Goal: Entertainment & Leisure: Consume media (video, audio)

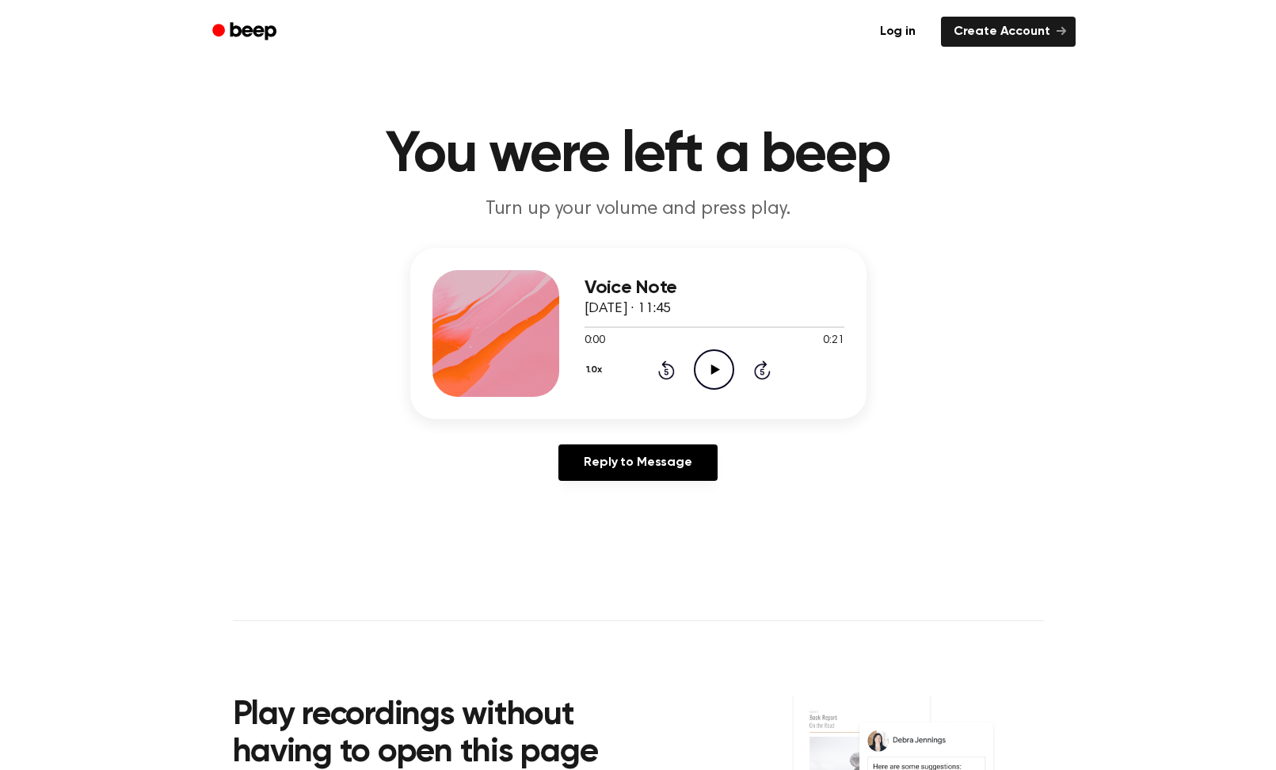
click at [715, 371] on icon at bounding box center [715, 369] width 9 height 10
click at [708, 347] on div "0:04 0:21" at bounding box center [714, 341] width 260 height 17
click at [710, 358] on icon "Pause Audio" at bounding box center [714, 369] width 40 height 40
click at [698, 371] on icon "Play Audio" at bounding box center [714, 369] width 40 height 40
click at [713, 373] on icon "Pause Audio" at bounding box center [714, 369] width 40 height 40
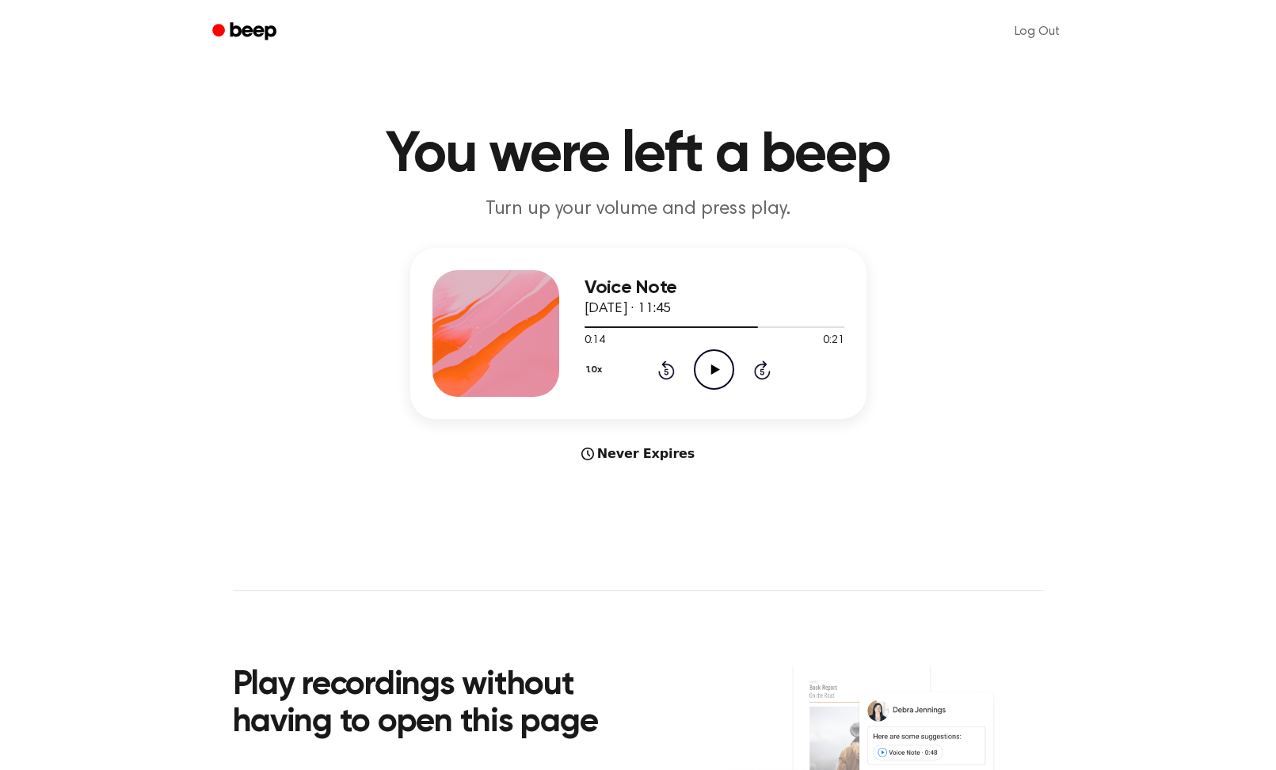
click at [716, 379] on icon "Play Audio" at bounding box center [714, 369] width 40 height 40
click at [716, 379] on icon "Pause Audio" at bounding box center [714, 369] width 40 height 40
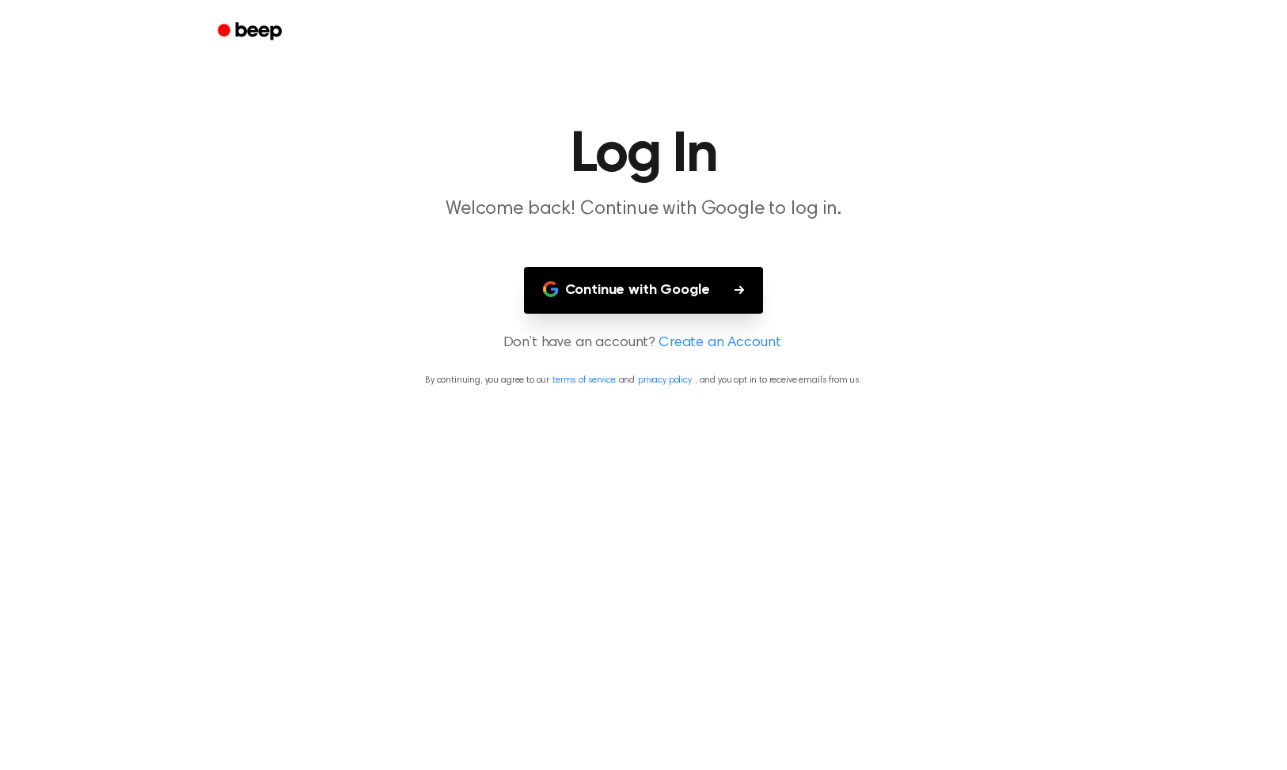
click at [642, 274] on button "Continue with Google" at bounding box center [644, 290] width 240 height 47
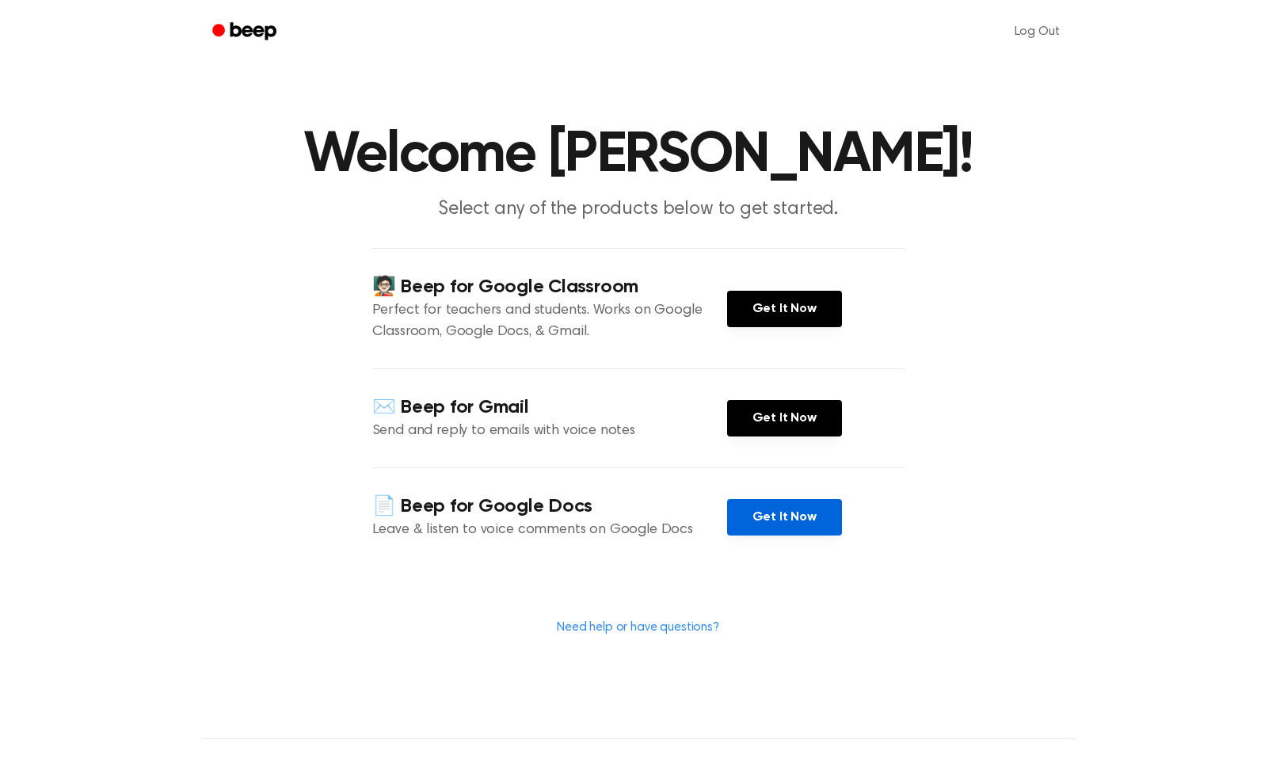
click at [811, 515] on link "Get It Now" at bounding box center [784, 517] width 115 height 36
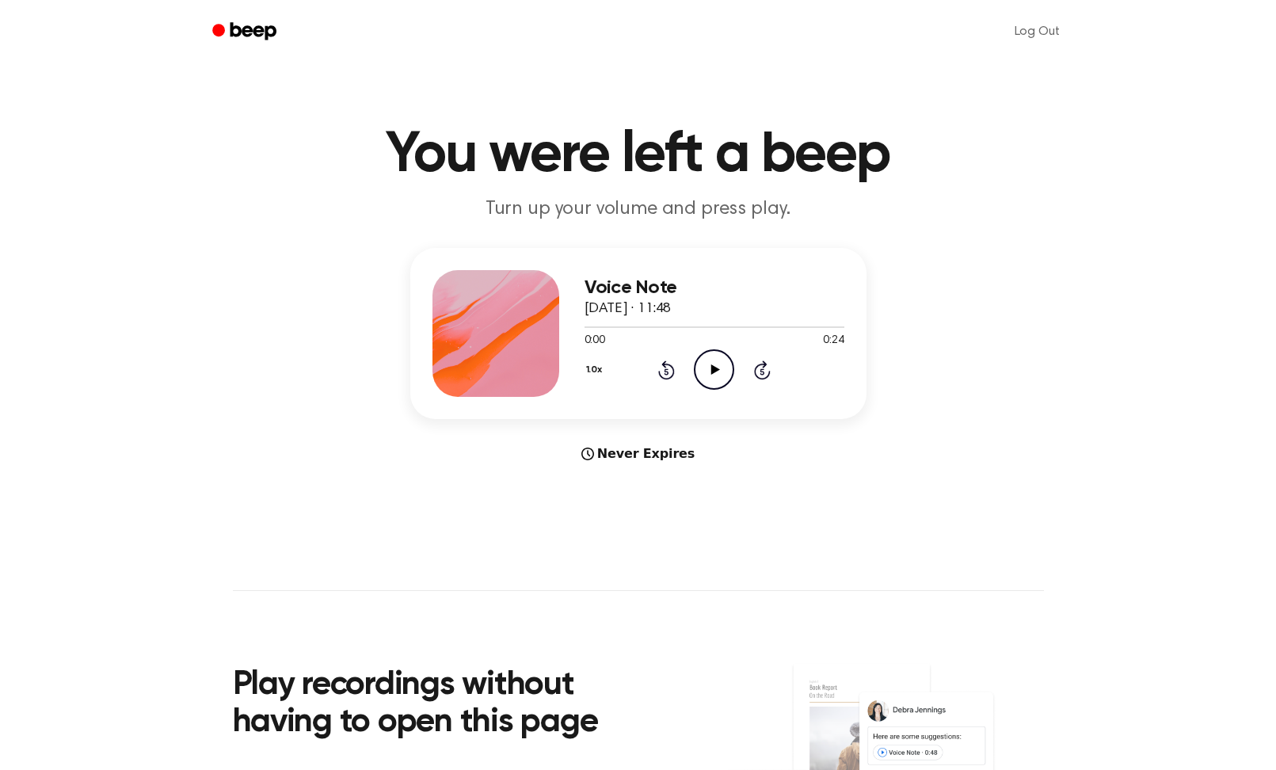
click at [702, 370] on icon "Play Audio" at bounding box center [714, 369] width 40 height 40
click at [722, 372] on icon "Play Audio" at bounding box center [714, 369] width 40 height 40
click at [722, 372] on icon "Pause Audio" at bounding box center [714, 369] width 40 height 40
click at [721, 376] on icon "Play Audio" at bounding box center [714, 369] width 40 height 40
